Goal: Task Accomplishment & Management: Use online tool/utility

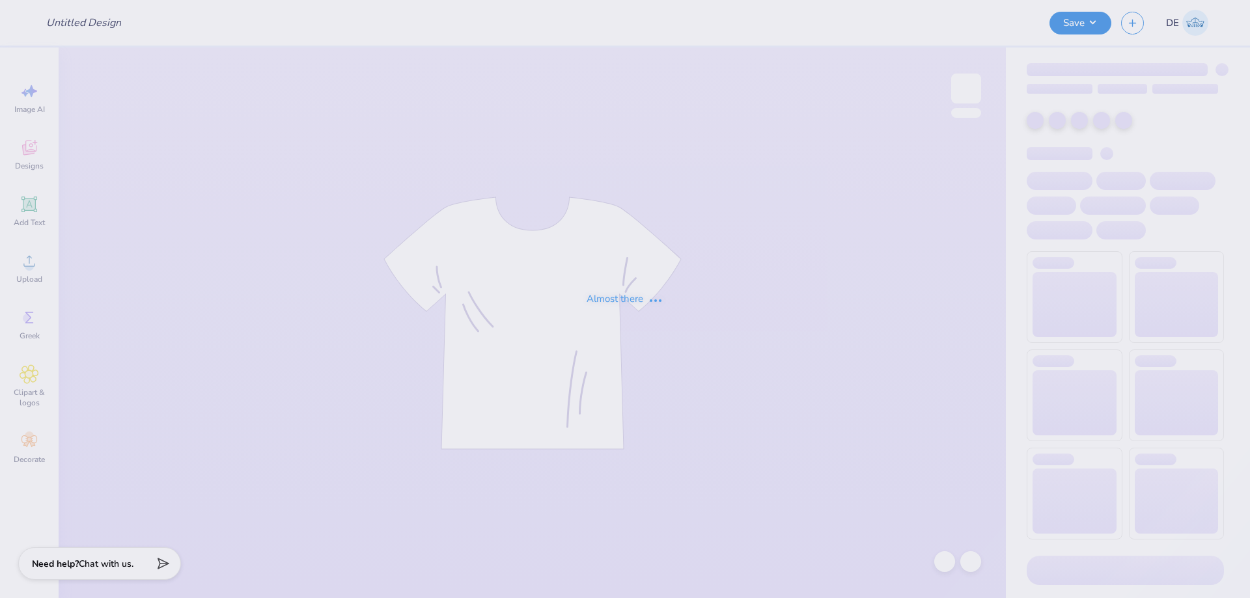
type input "Stadium OU"
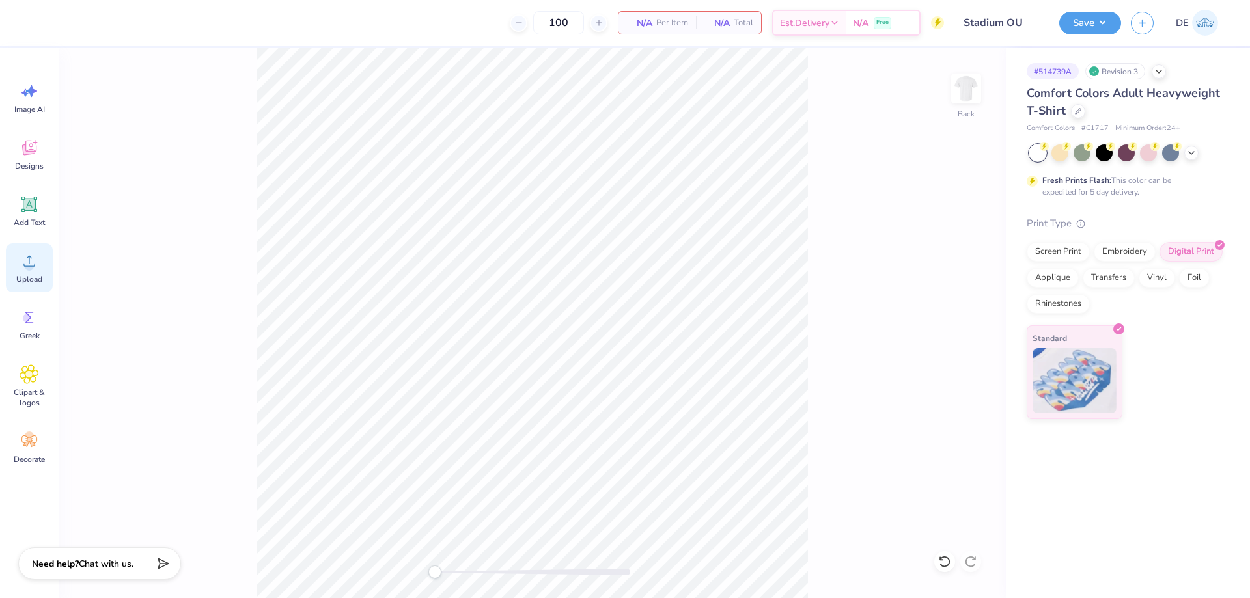
click at [19, 270] on div "Upload" at bounding box center [29, 268] width 47 height 49
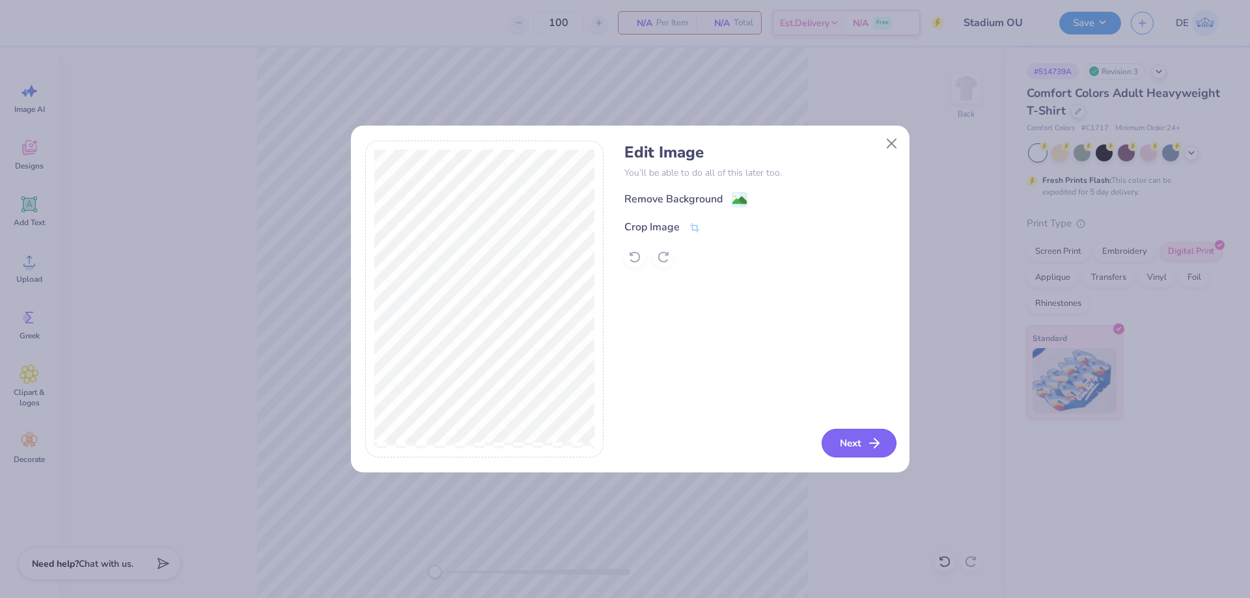
click at [843, 435] on button "Next" at bounding box center [859, 443] width 75 height 29
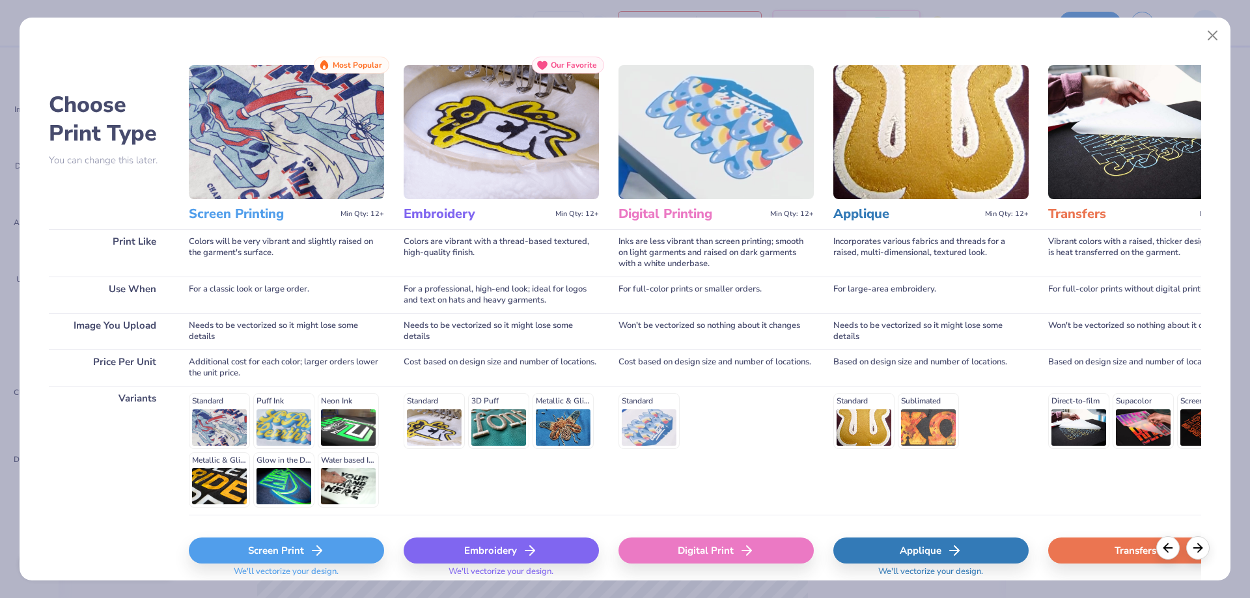
click at [726, 560] on div "Digital Print" at bounding box center [716, 551] width 195 height 26
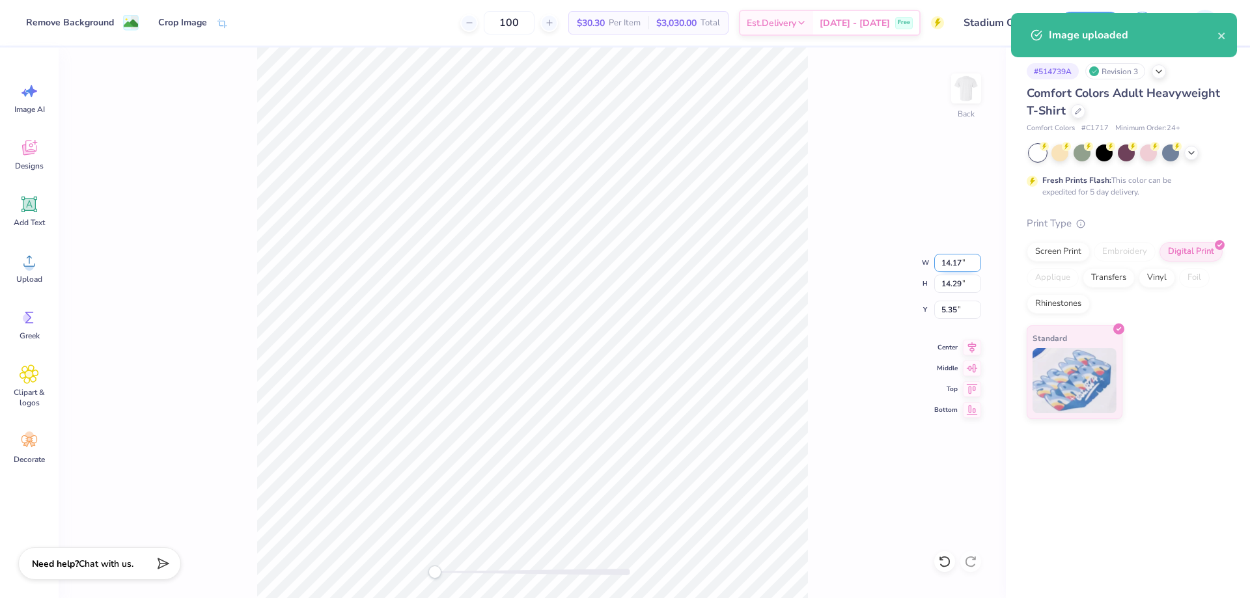
click at [941, 259] on input "14.17" at bounding box center [957, 263] width 47 height 18
type input "3.50"
type input "3.53"
type input "10.73"
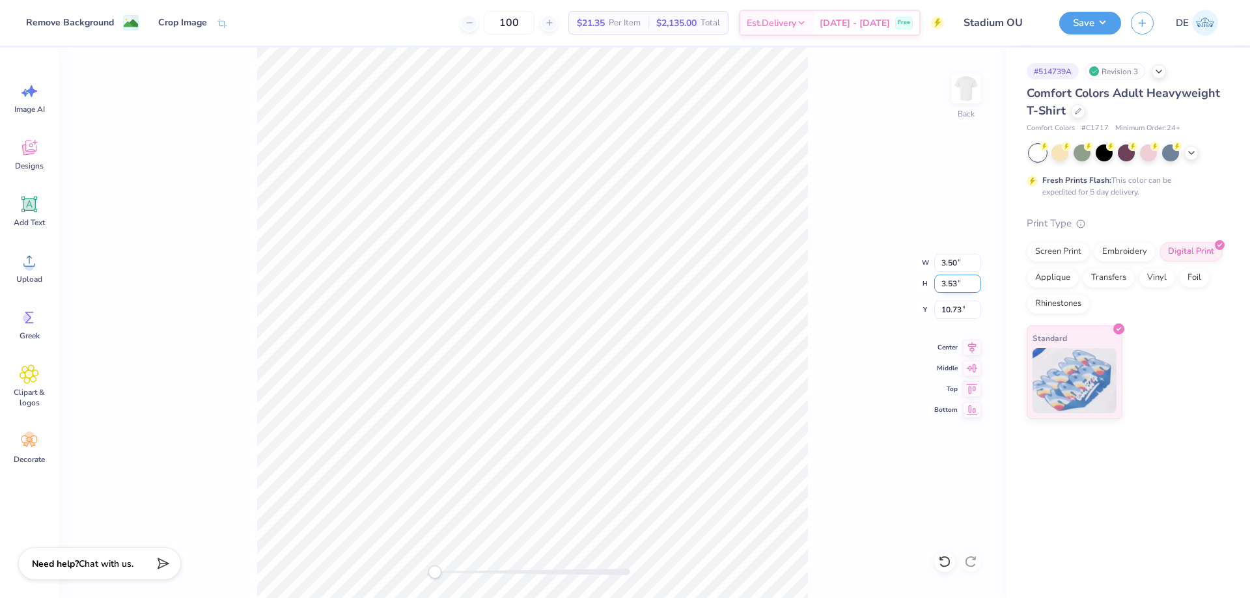
click at [945, 288] on input "3.53" at bounding box center [957, 284] width 47 height 18
type input "3.5"
type input "3.47"
type input "3.50"
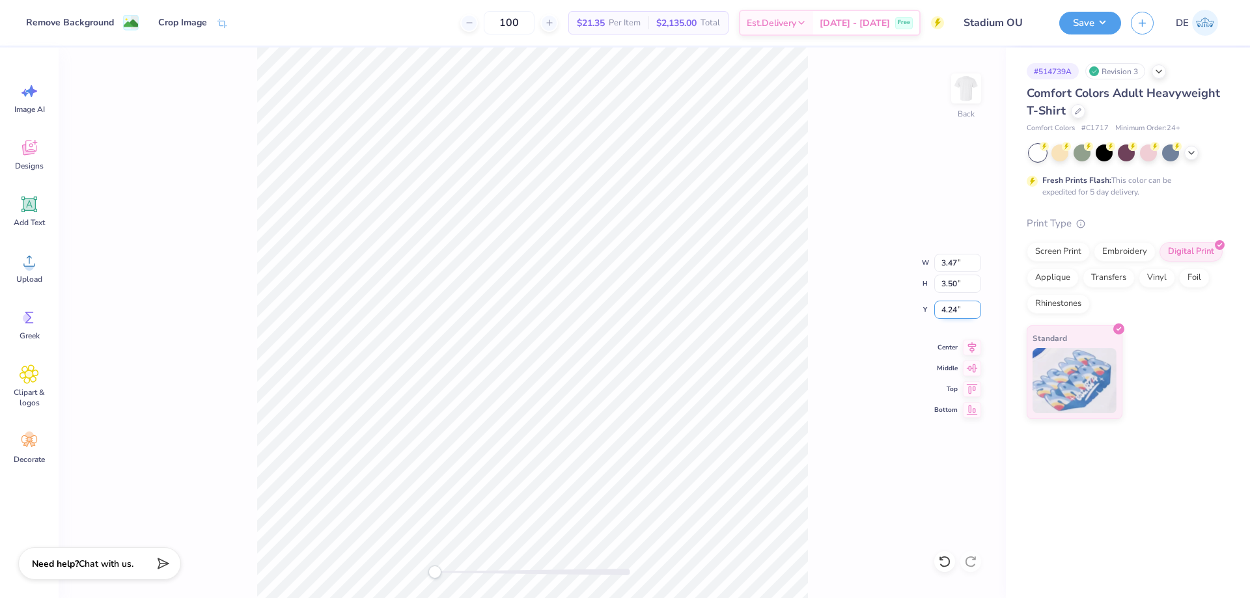
click at [947, 309] on input "4.24" at bounding box center [957, 310] width 47 height 18
type input "3"
click at [959, 94] on img at bounding box center [966, 89] width 52 height 52
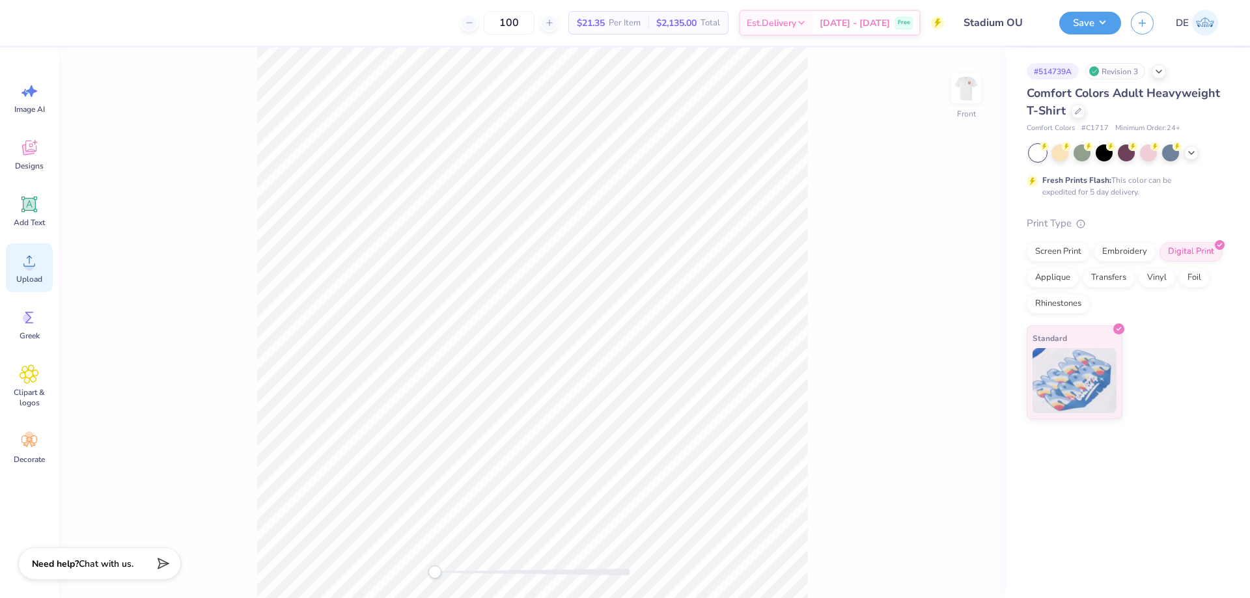
click at [38, 263] on div "Upload" at bounding box center [29, 268] width 47 height 49
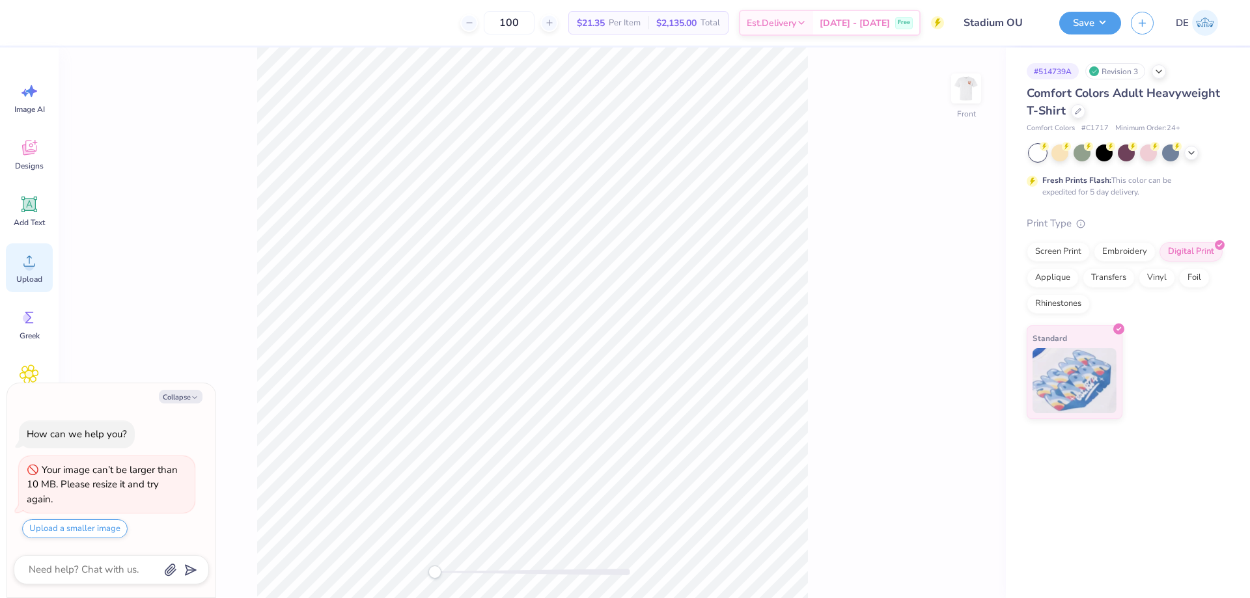
click at [36, 273] on div "Upload" at bounding box center [29, 268] width 47 height 49
click at [184, 400] on button "Collapse" at bounding box center [181, 397] width 44 height 14
type textarea "x"
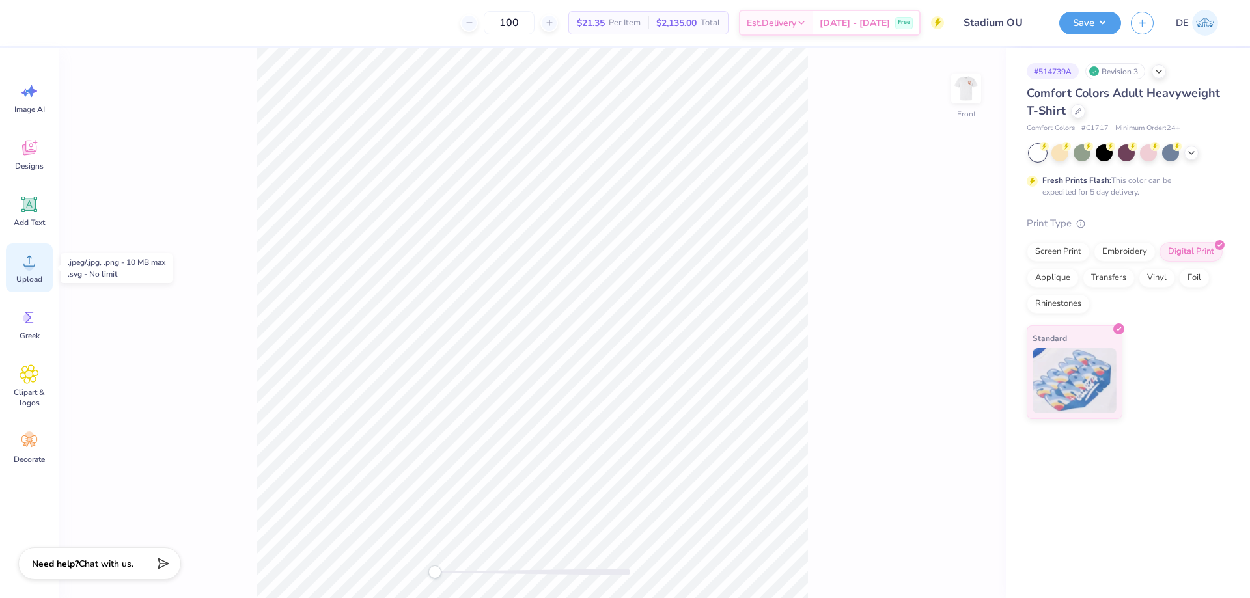
click at [40, 277] on span "Upload" at bounding box center [29, 279] width 26 height 10
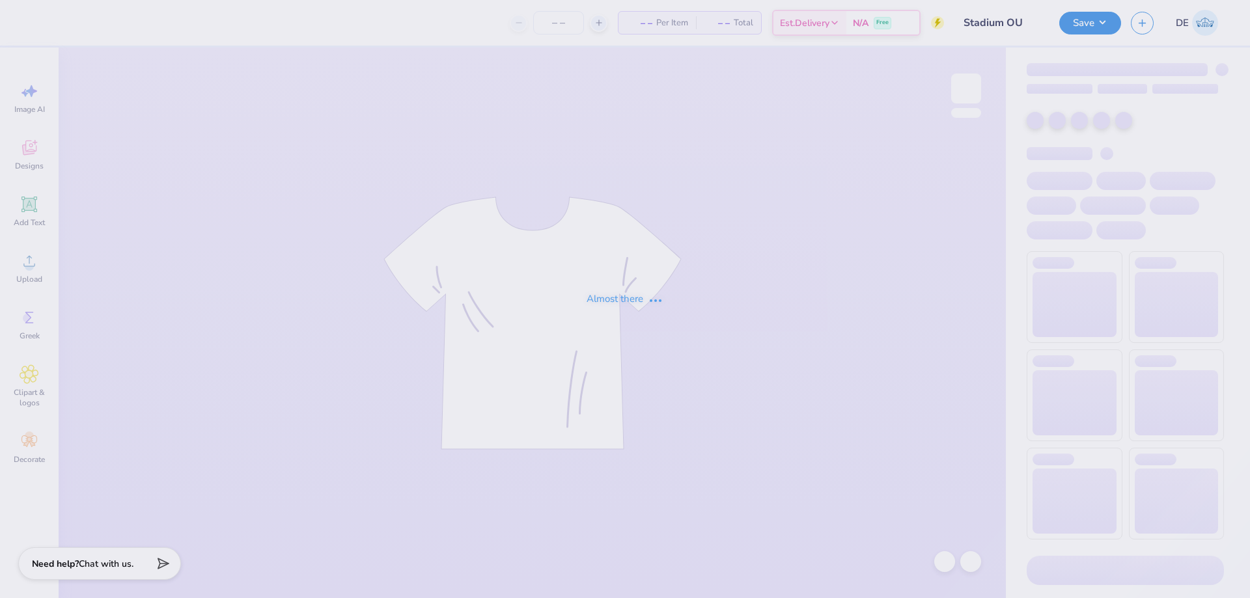
type input "Stadium OU"
type input "100"
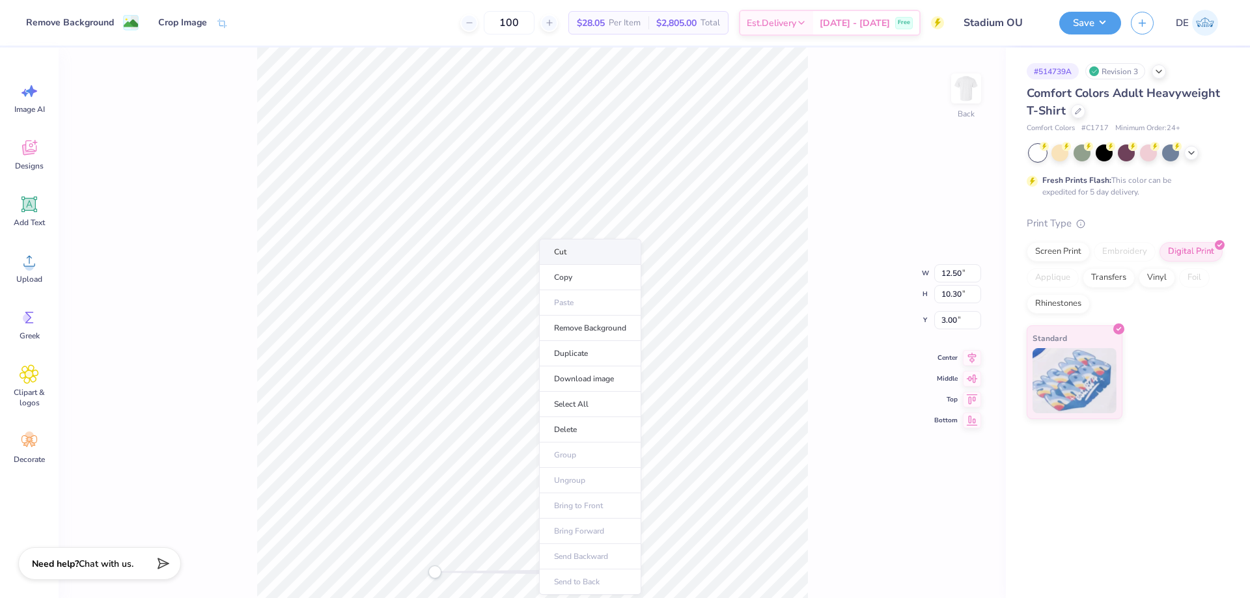
click at [585, 249] on li "Cut" at bounding box center [590, 252] width 102 height 26
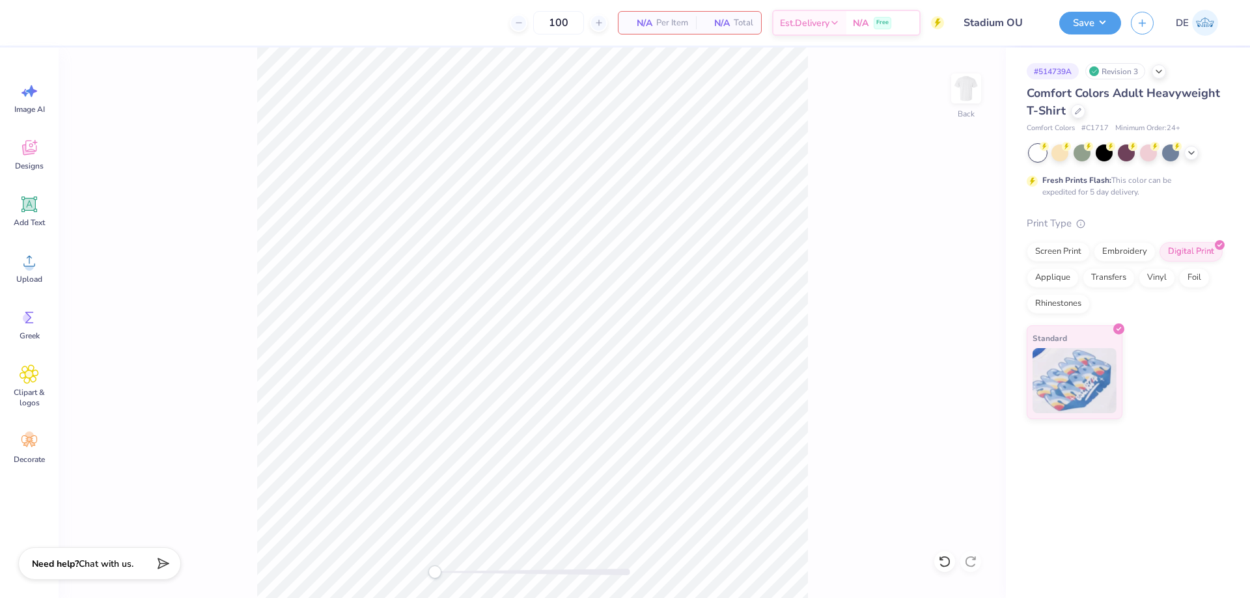
click at [973, 100] on img at bounding box center [966, 89] width 26 height 26
click at [570, 311] on li "Paste" at bounding box center [590, 302] width 102 height 25
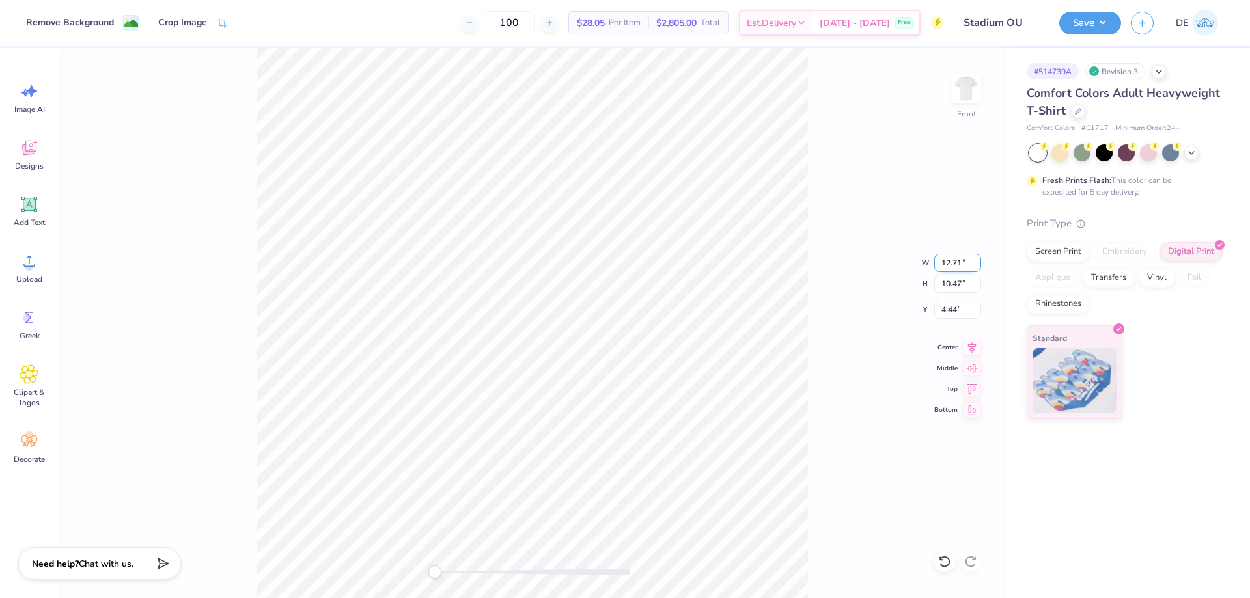
click at [944, 264] on input "12.71" at bounding box center [957, 263] width 47 height 18
type input "12.50"
type input "10.30"
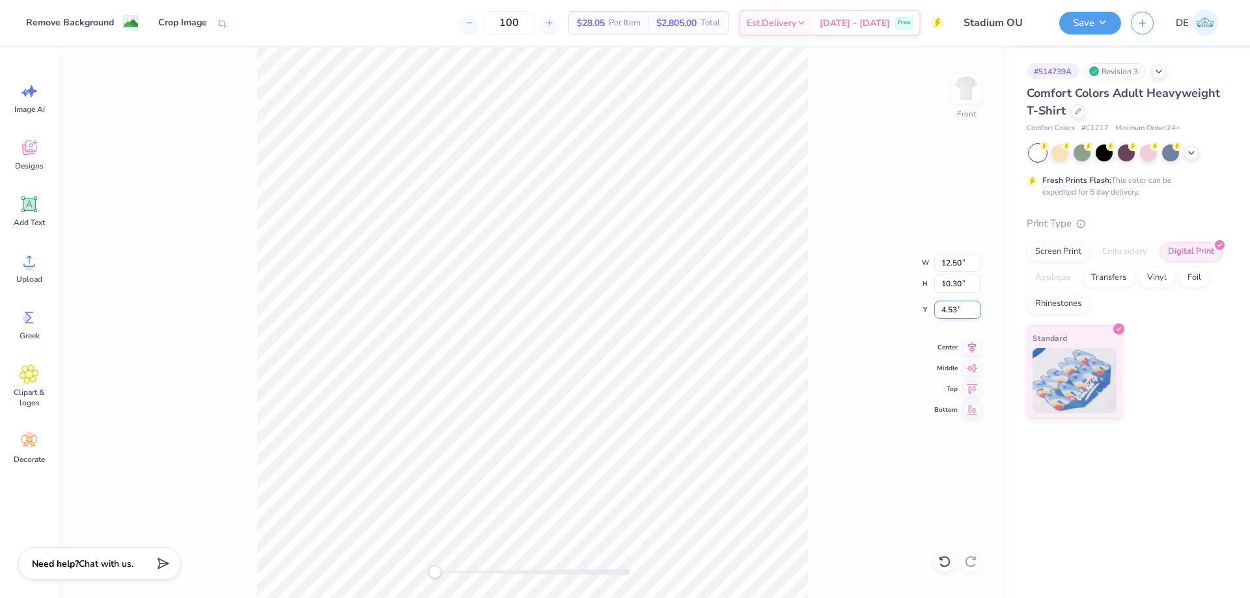
click at [952, 313] on input "4.53" at bounding box center [957, 310] width 47 height 18
click at [951, 313] on input "4.53" at bounding box center [957, 310] width 47 height 18
type input "3"
click at [968, 100] on img at bounding box center [966, 89] width 52 height 52
type input "12.30"
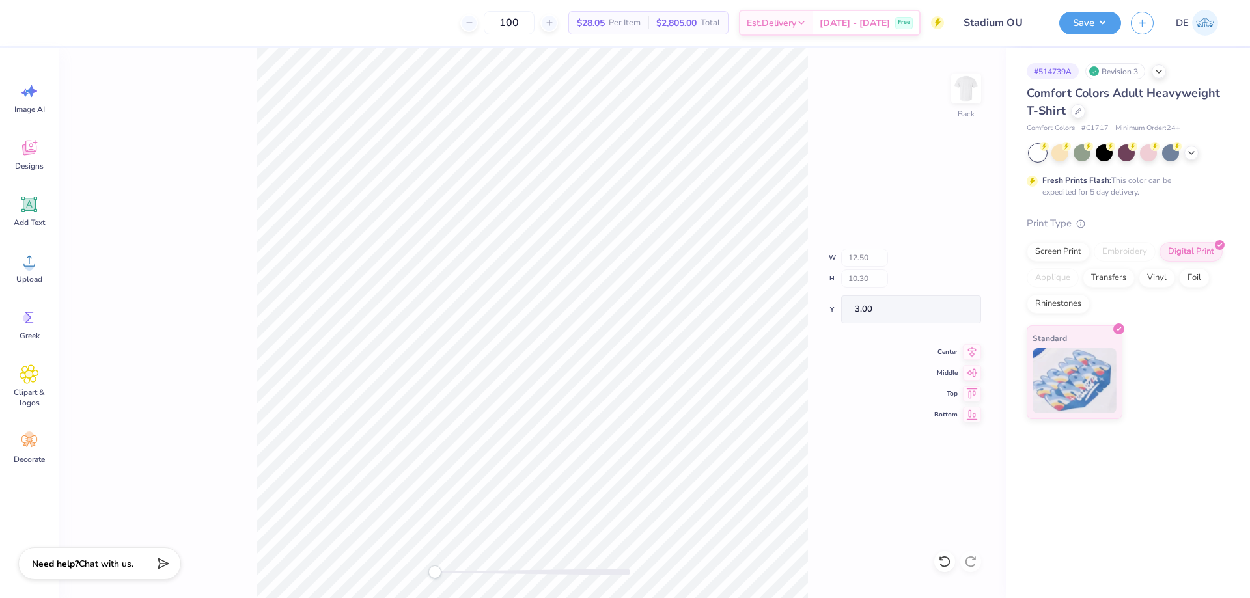
type input "10.13"
type input "0.65"
click at [44, 276] on div "Upload" at bounding box center [29, 268] width 47 height 49
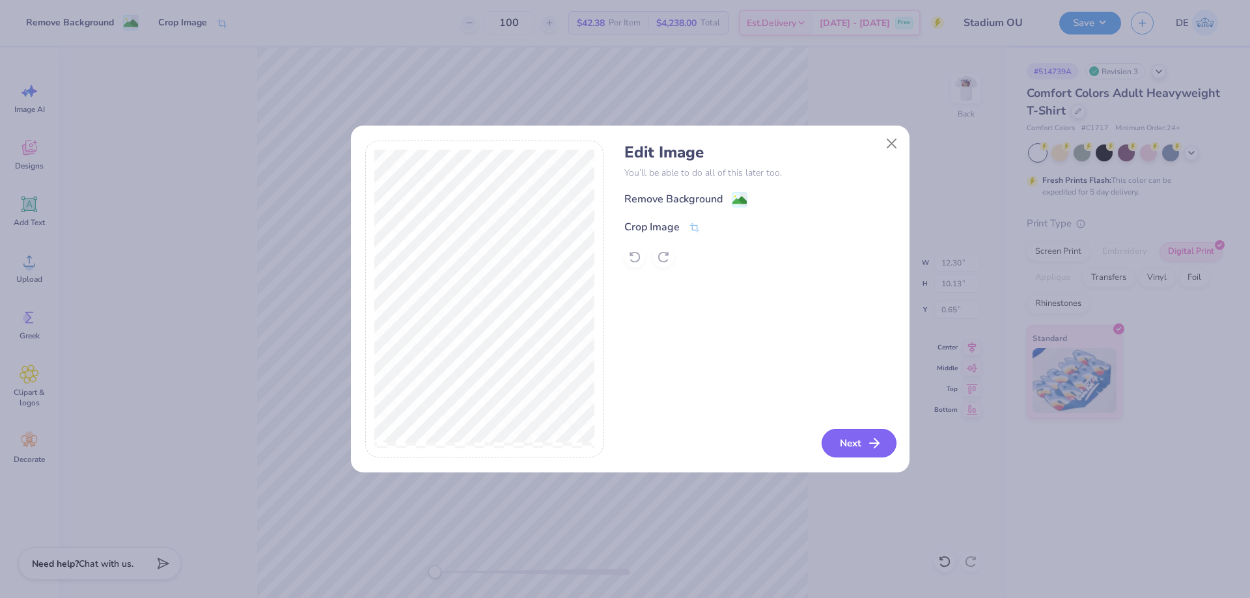
click at [861, 441] on button "Next" at bounding box center [859, 443] width 75 height 29
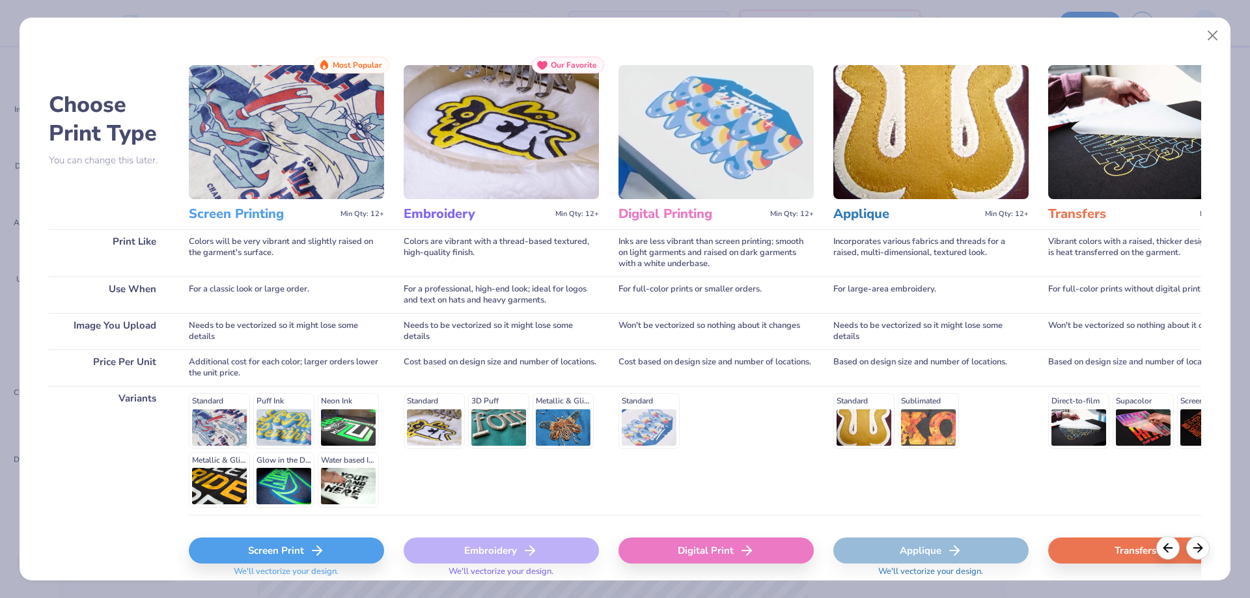
click at [732, 551] on div "Digital Print" at bounding box center [716, 551] width 195 height 26
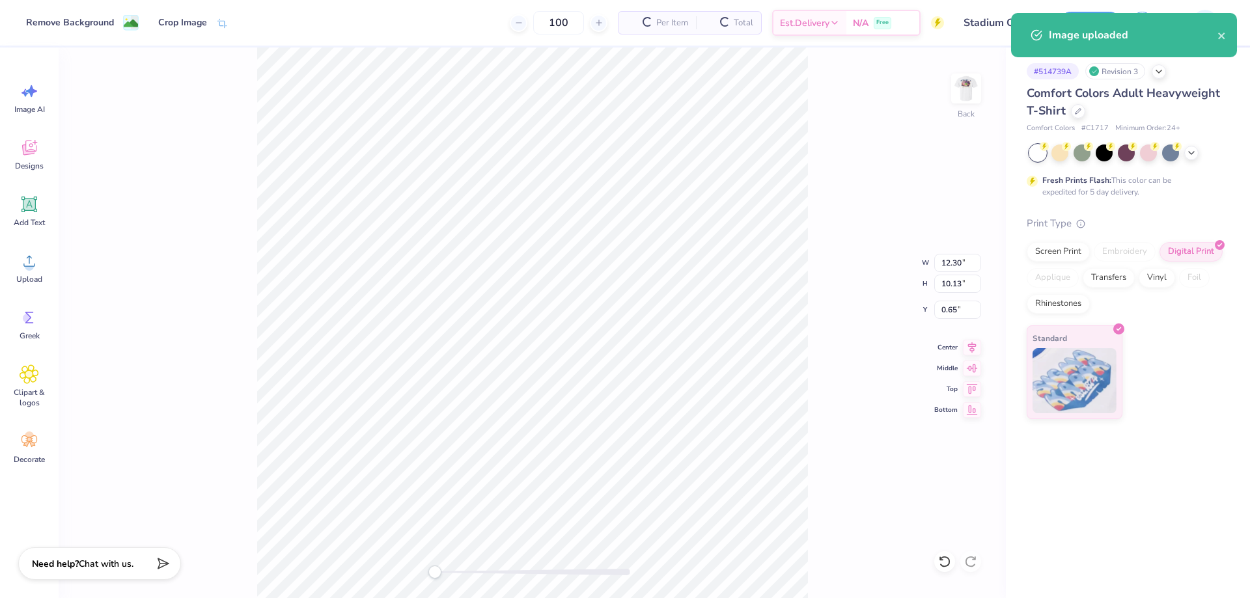
type input "14.17"
type input "14.29"
type input "5.35"
click at [954, 266] on input "14.17" at bounding box center [957, 263] width 47 height 18
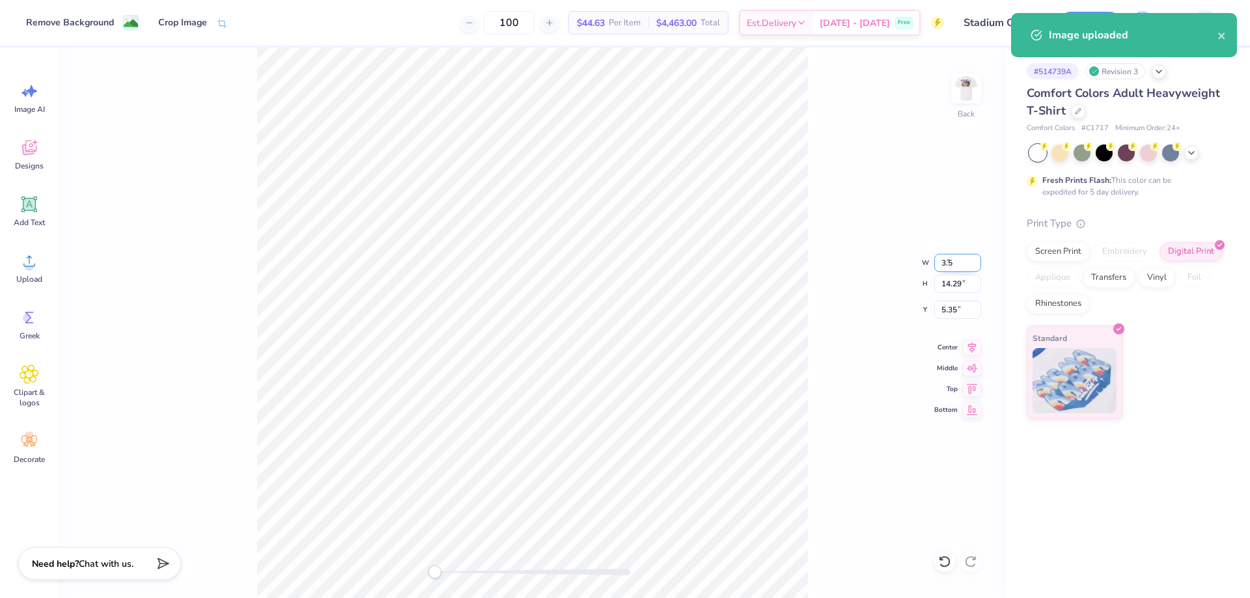
type input "3.50"
type input "3.53"
type input "10.73"
click at [960, 286] on input "3.53" at bounding box center [957, 284] width 47 height 18
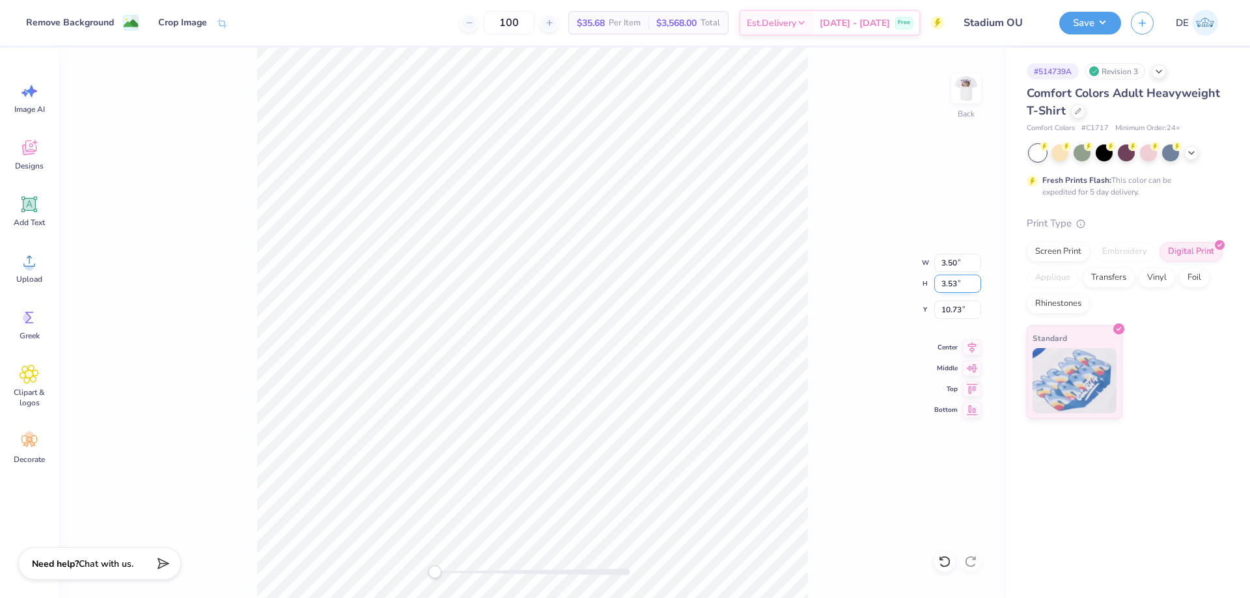
click at [959, 286] on input "3.53" at bounding box center [957, 284] width 47 height 18
click at [959, 285] on input "3.53" at bounding box center [957, 284] width 47 height 18
type input "3.5"
type input "3.47"
type input "3.50"
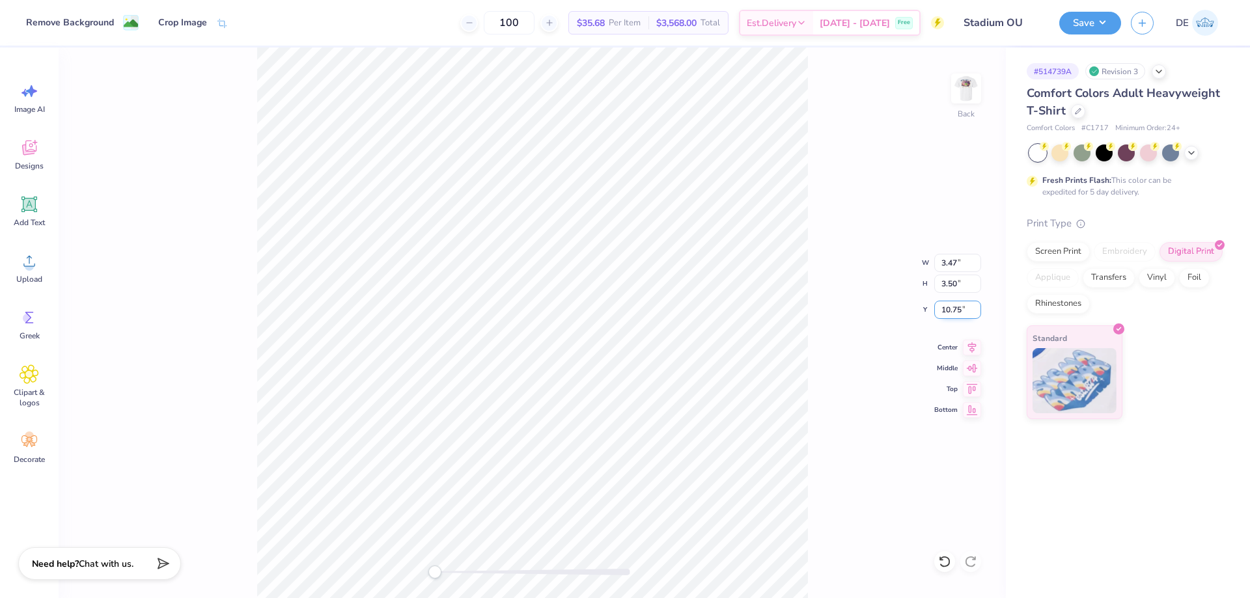
click at [952, 309] on input "10.75" at bounding box center [957, 310] width 47 height 18
type input "3"
